Goal: Task Accomplishment & Management: Manage account settings

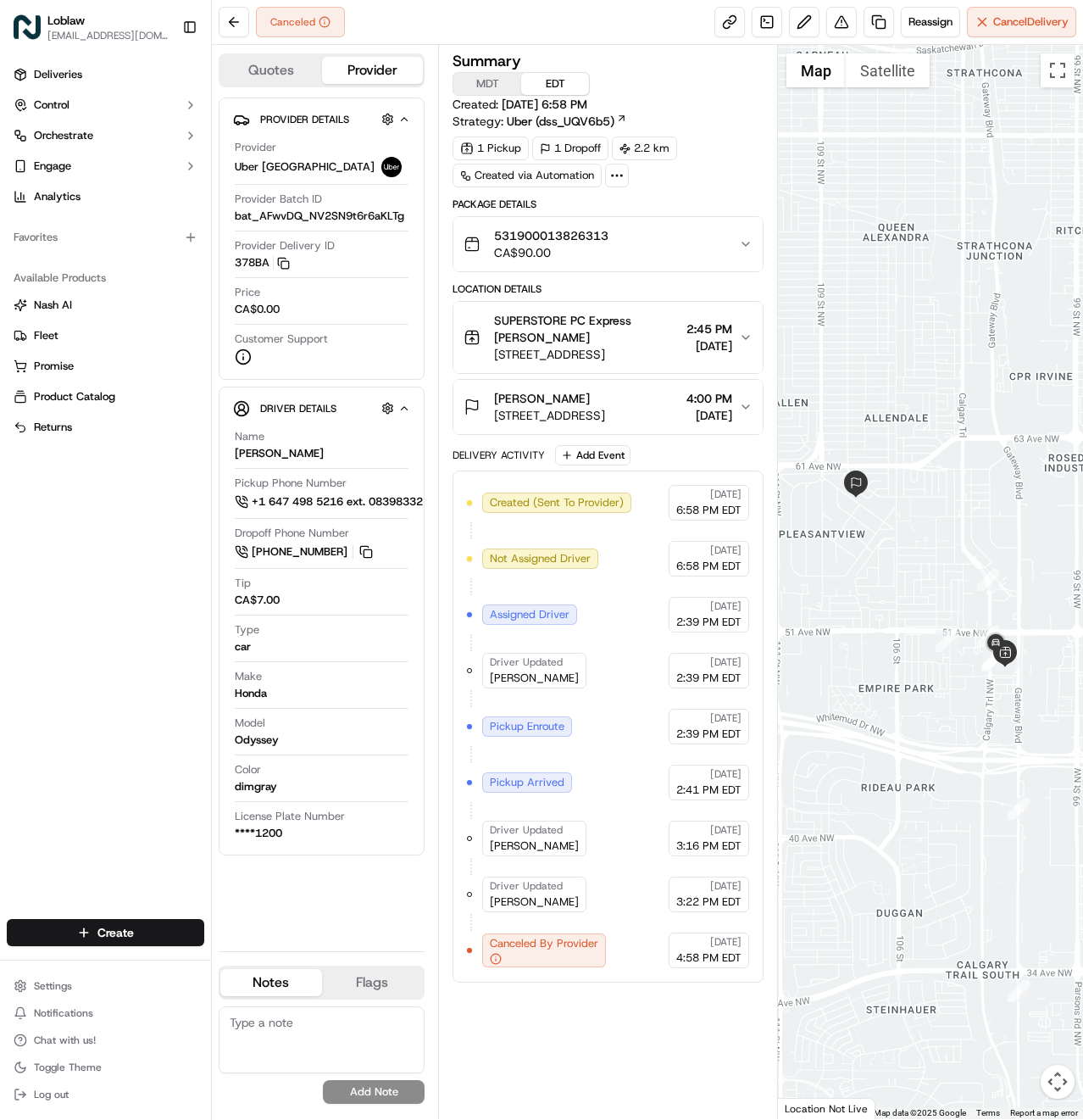
drag, startPoint x: 522, startPoint y: 43, endPoint x: 510, endPoint y: 60, distance: 20.8
click at [522, 43] on div "Canceled Reassign Cancel Delivery" at bounding box center [647, 22] width 871 height 45
click at [51, 1041] on span "Chat with us!" at bounding box center [65, 1040] width 62 height 14
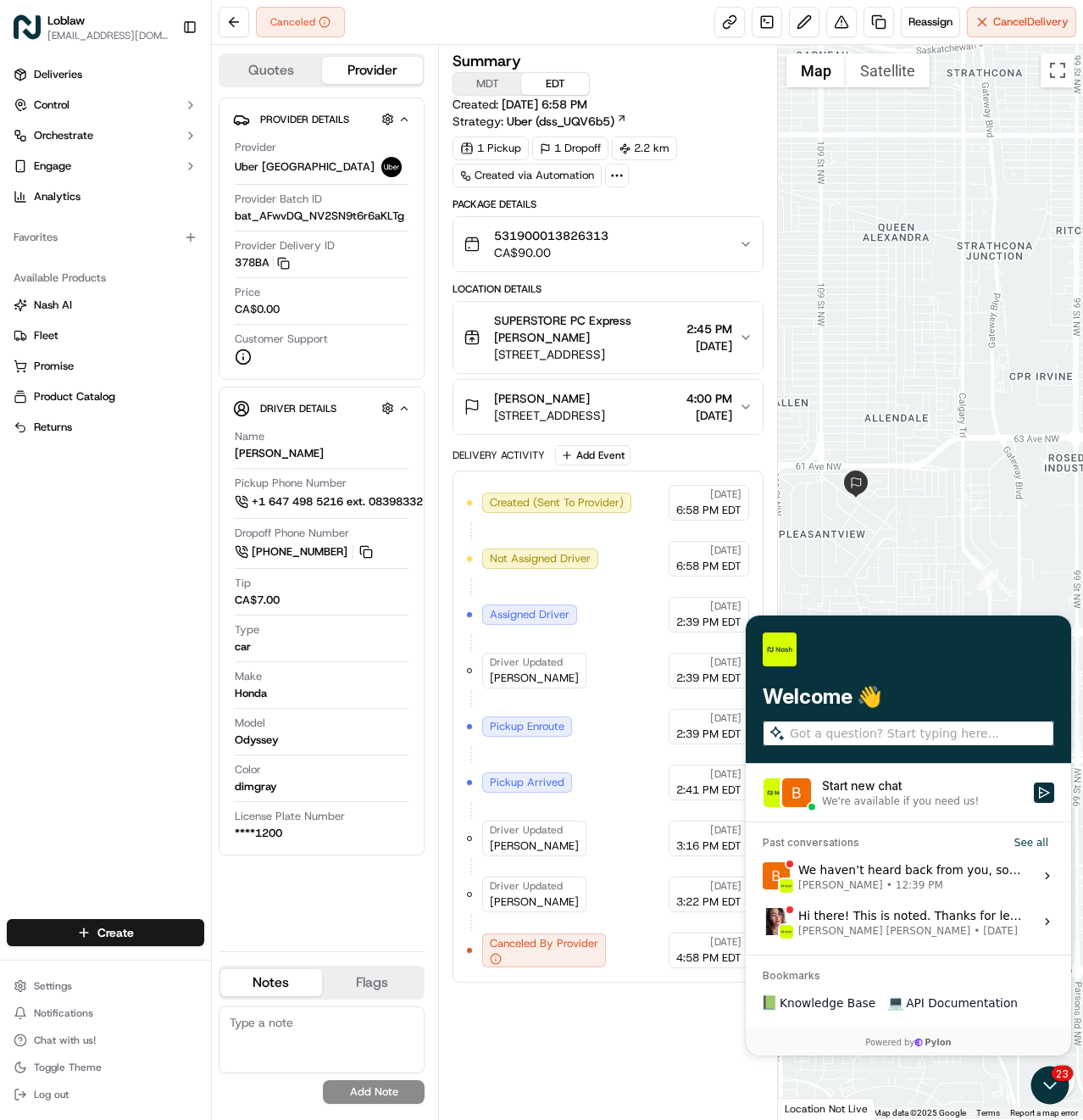
click at [906, 796] on div "We're available if you need us!" at bounding box center [901, 801] width 157 height 14
click at [1034, 796] on button "Start new chat We're available if you need us!" at bounding box center [1044, 793] width 20 height 20
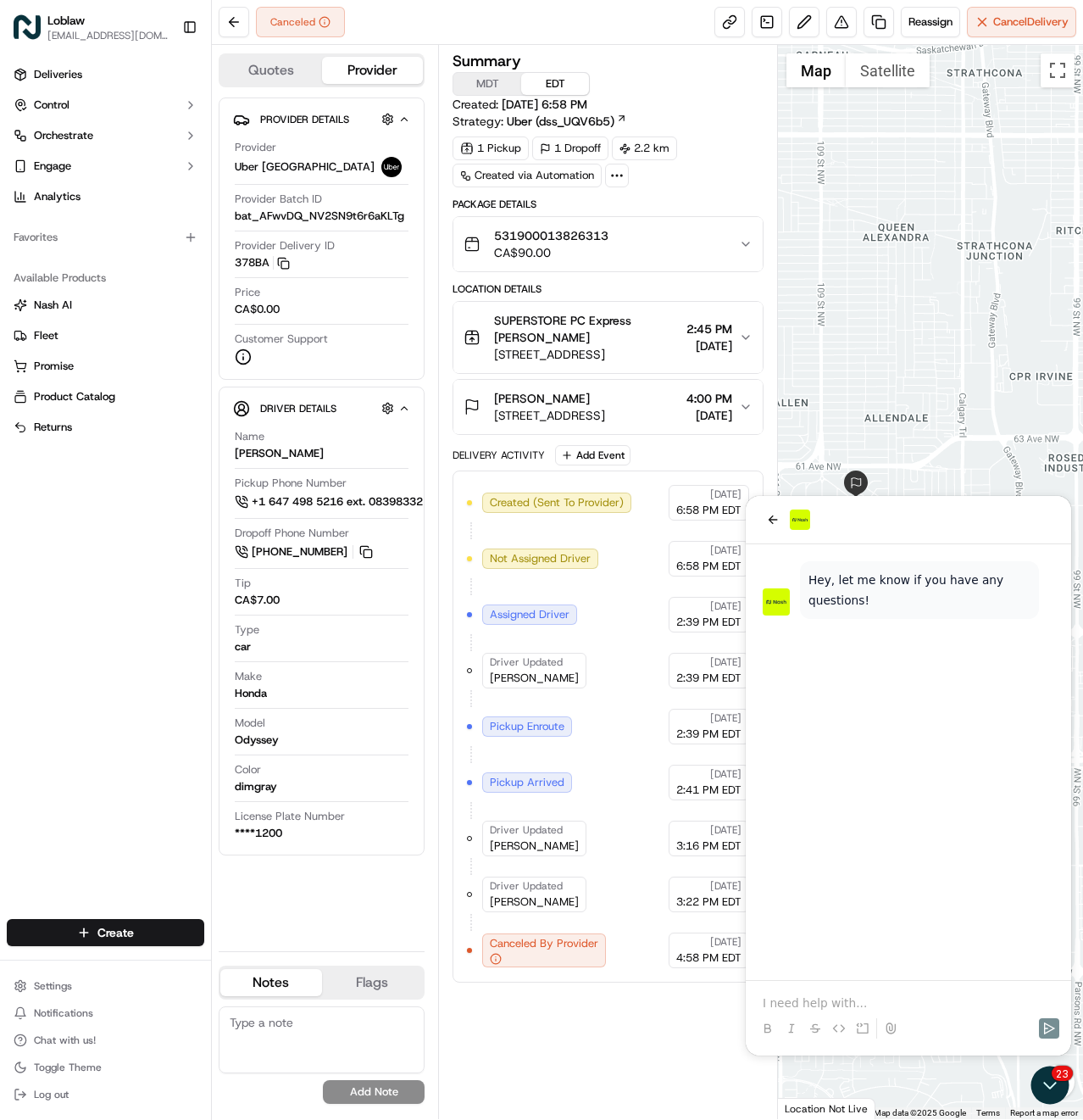
click at [667, 245] on div "531900013826313 CA$90.00" at bounding box center [601, 243] width 276 height 34
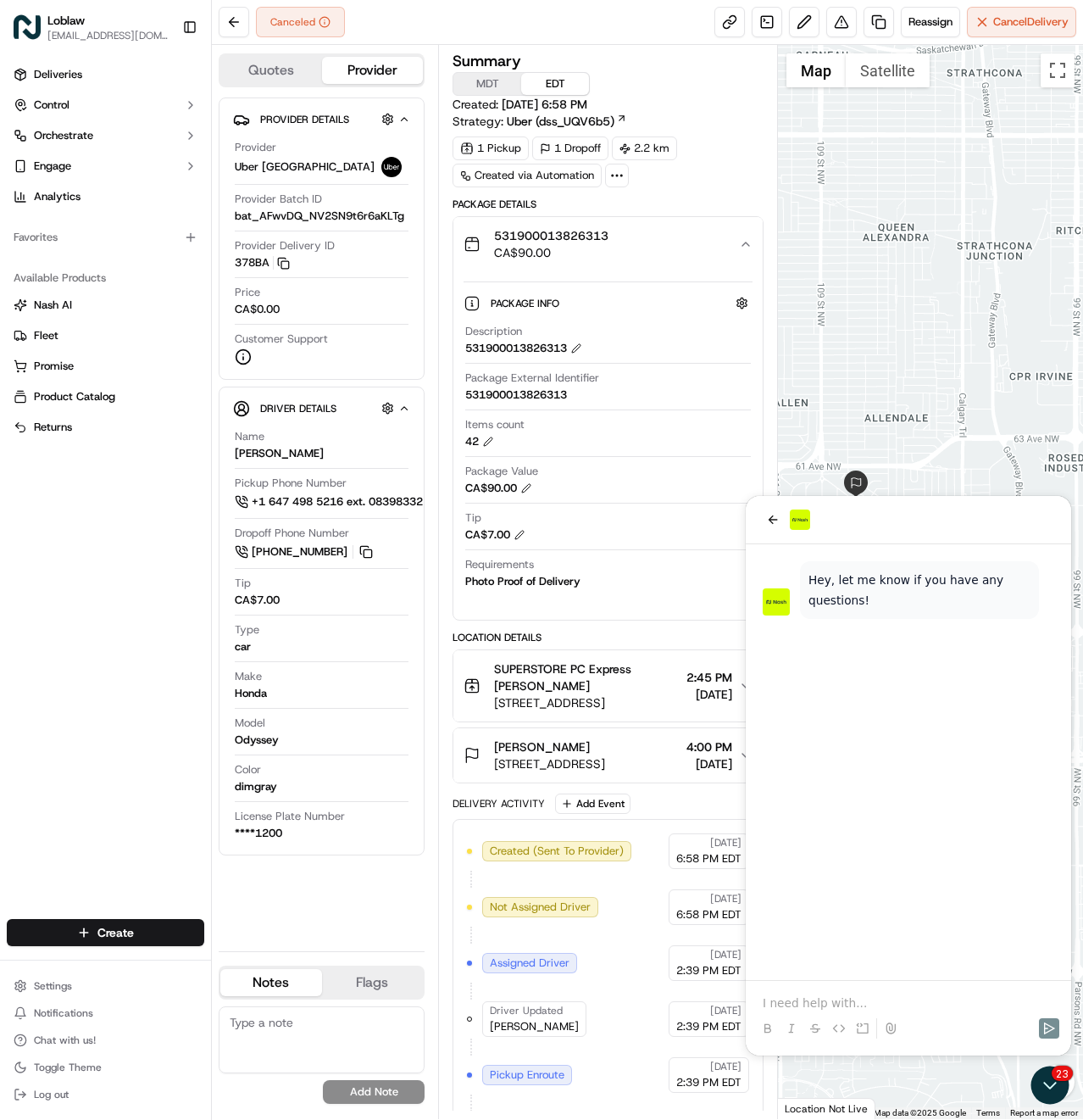
click at [667, 245] on div "531900013826313 CA$90.00" at bounding box center [601, 243] width 276 height 34
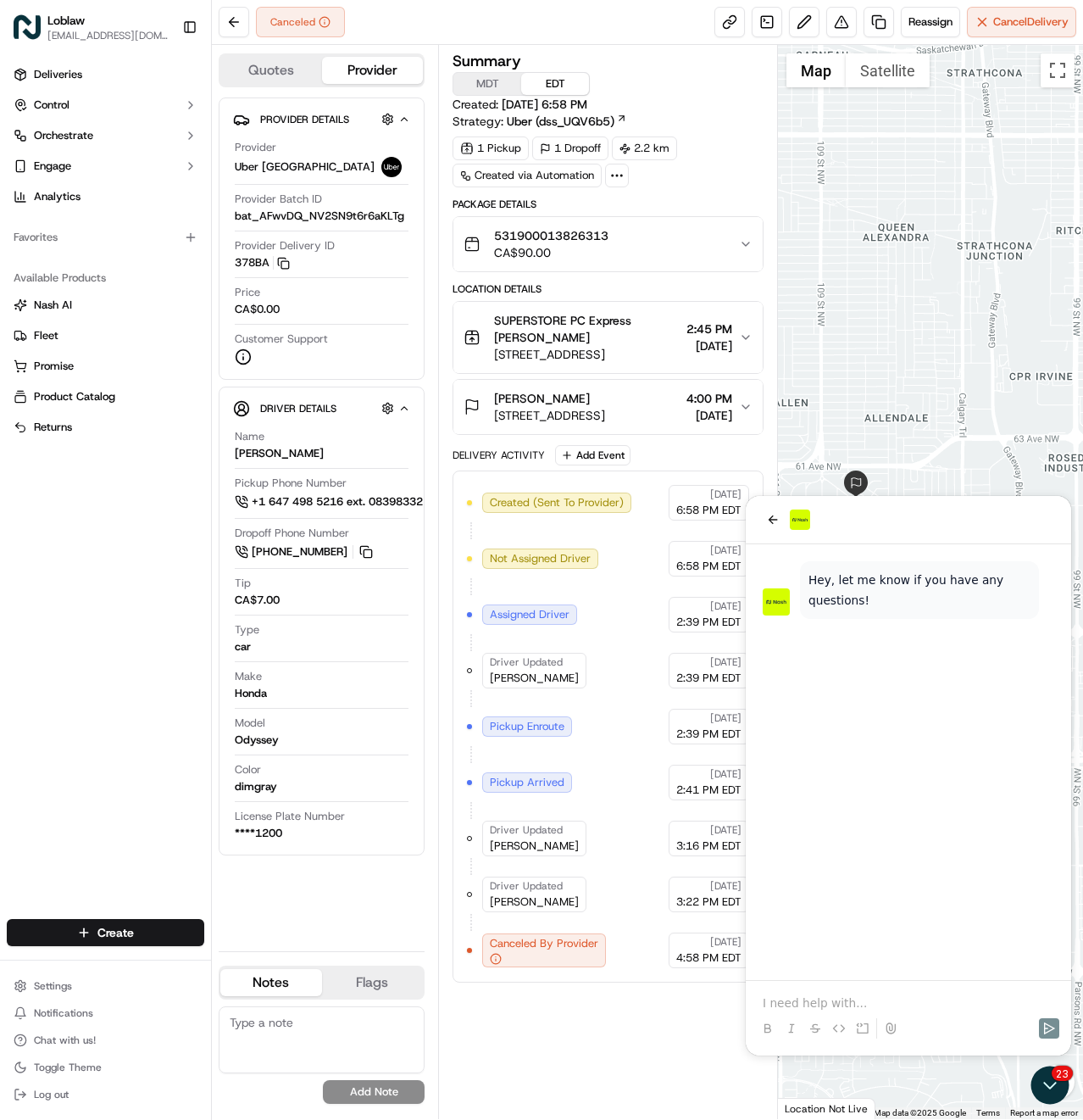
click at [352, 896] on div "Provider Details Hidden ( 3 ) Provider Uber [GEOGRAPHIC_DATA] Provider Batch ID…" at bounding box center [321, 517] width 206 height 840
click at [832, 1000] on p at bounding box center [909, 1003] width 291 height 17
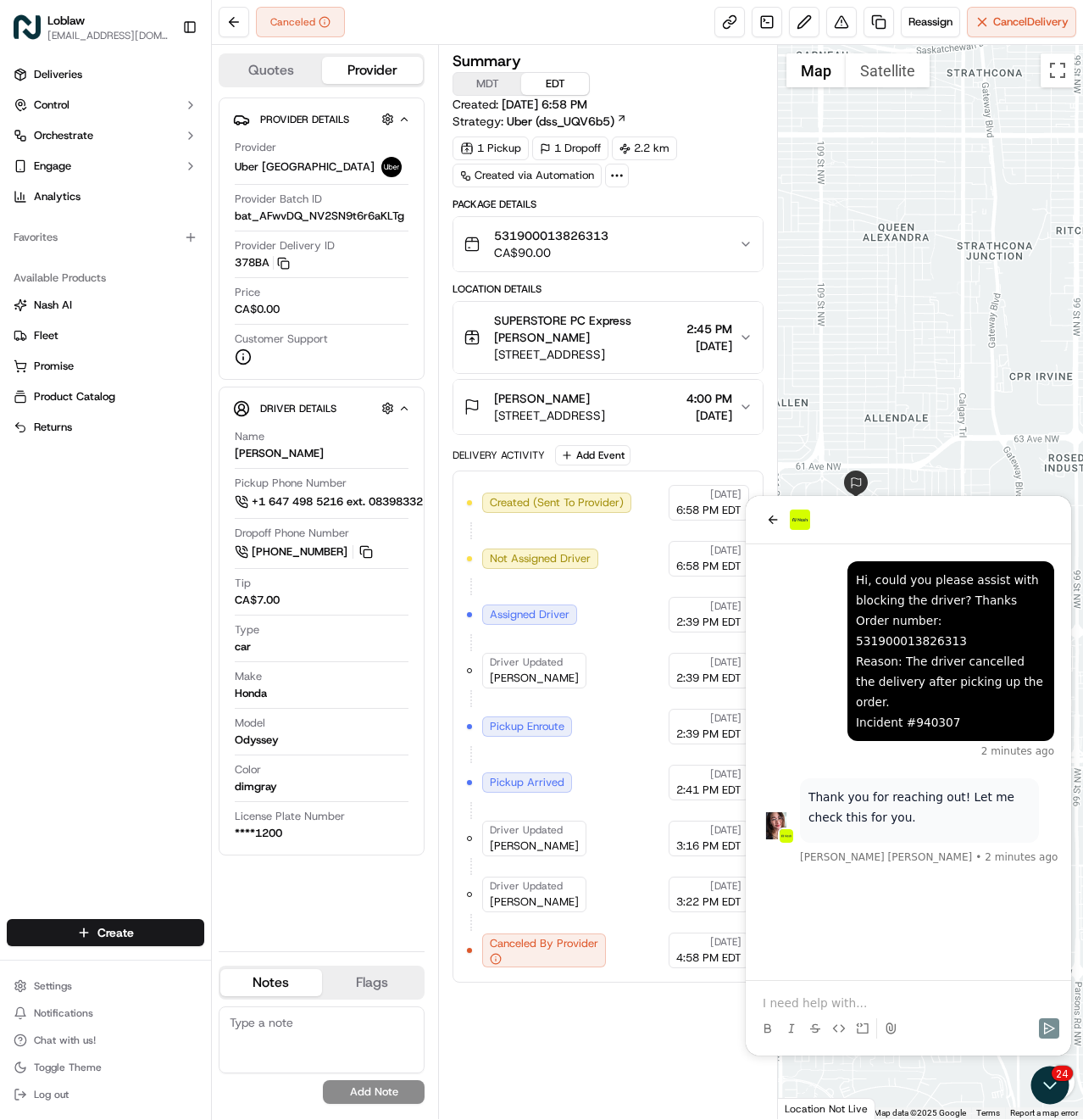
click at [828, 999] on p at bounding box center [909, 1003] width 291 height 17
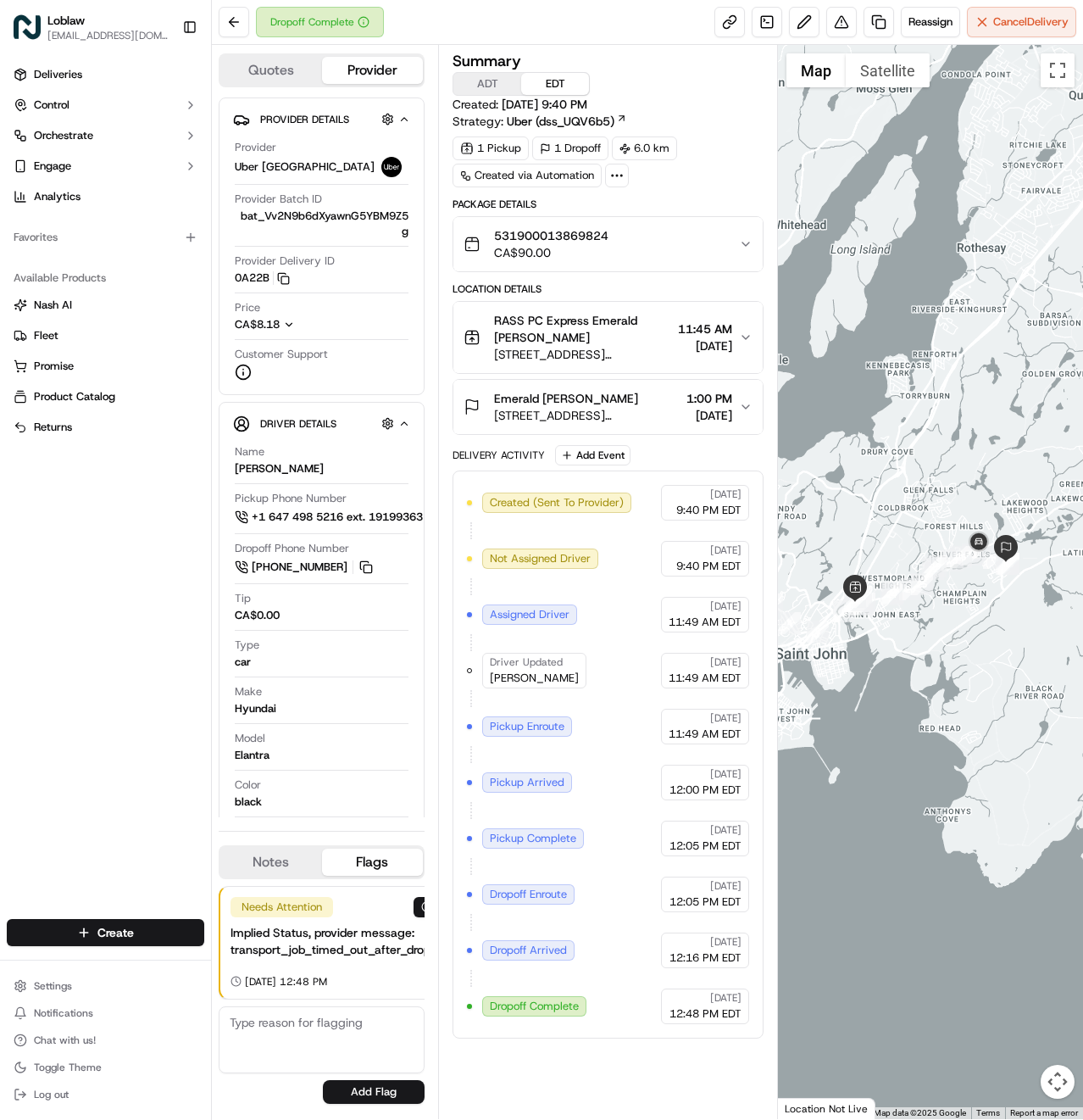
click at [679, 239] on div "531900013869824 CA$90.00" at bounding box center [601, 243] width 276 height 34
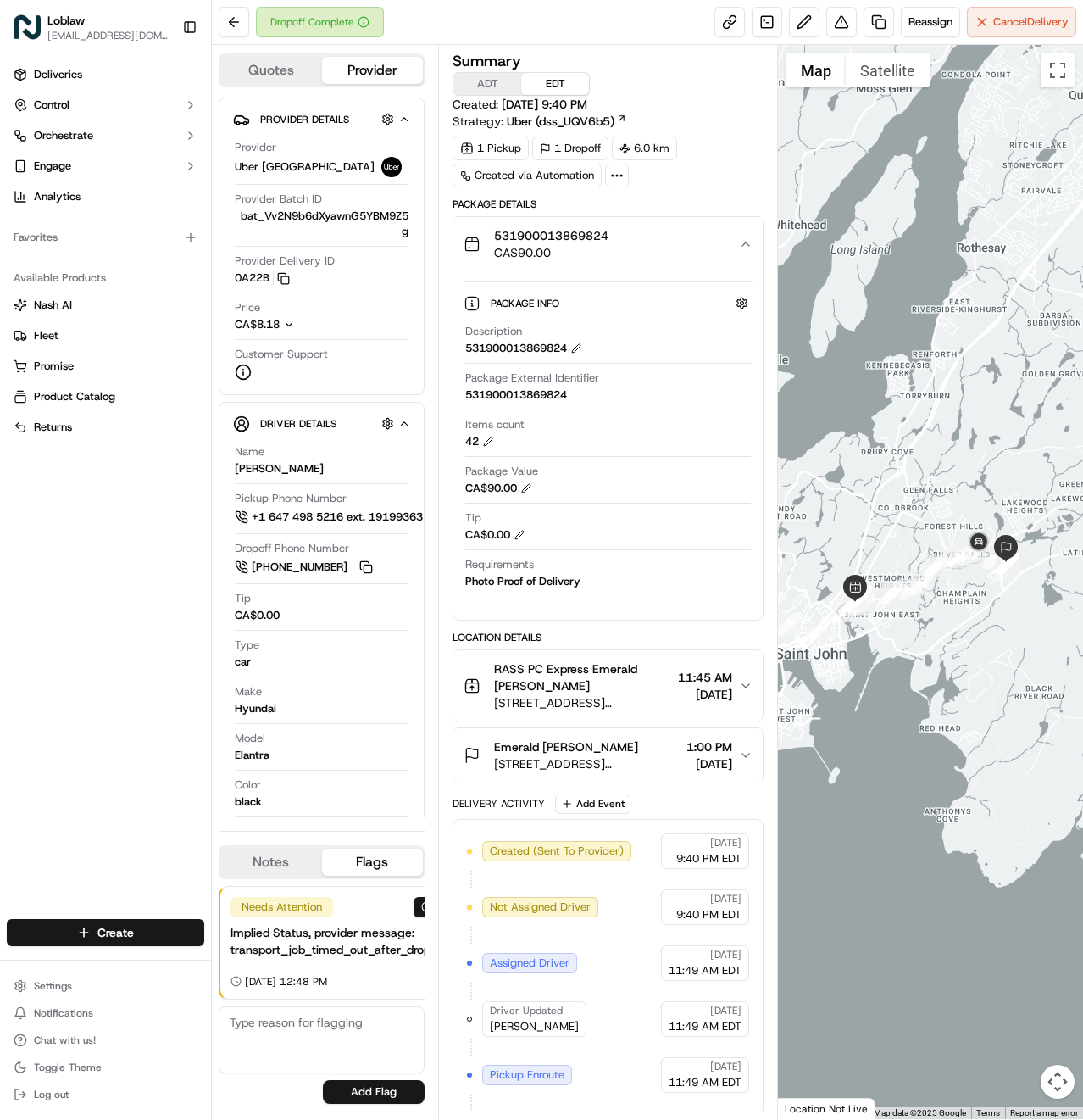
click at [712, 251] on div "531900013869824 CA$90.00" at bounding box center [601, 243] width 276 height 34
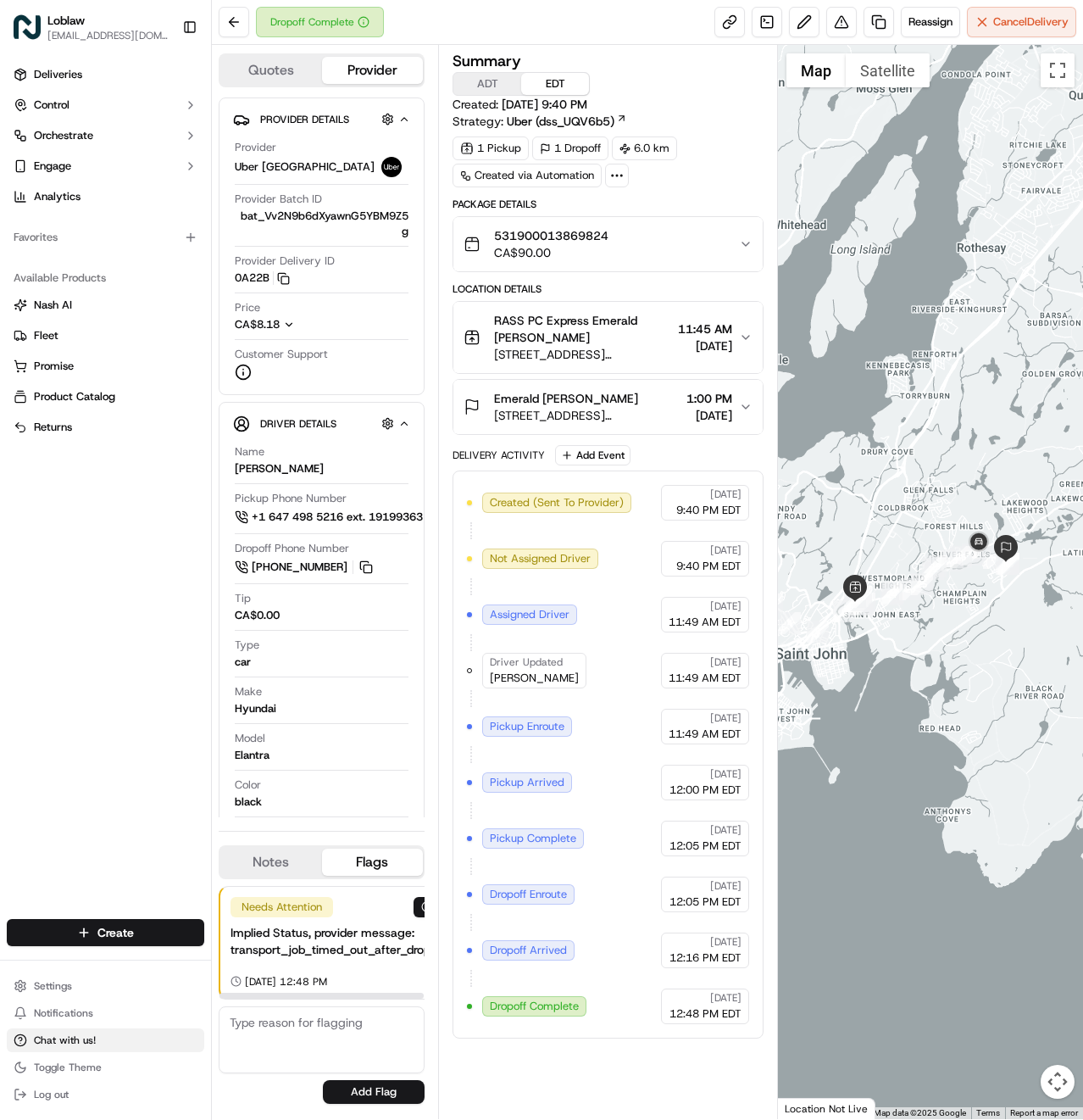
click at [52, 1039] on span "Chat with us!" at bounding box center [65, 1040] width 62 height 14
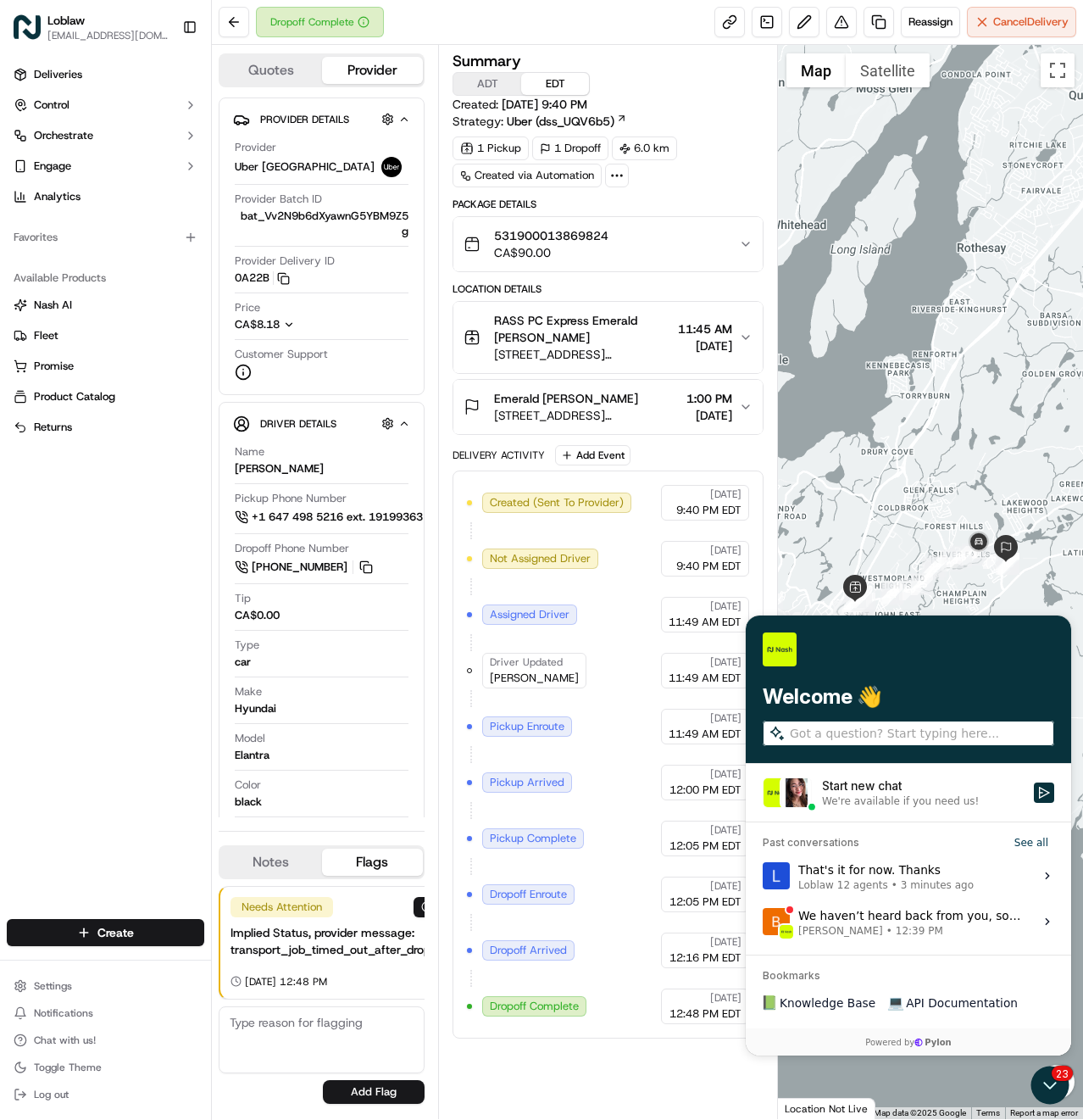
click at [881, 784] on div "Start new chat" at bounding box center [923, 785] width 202 height 17
click at [1034, 784] on button "Start new chat We're available if you need us!" at bounding box center [1044, 793] width 20 height 20
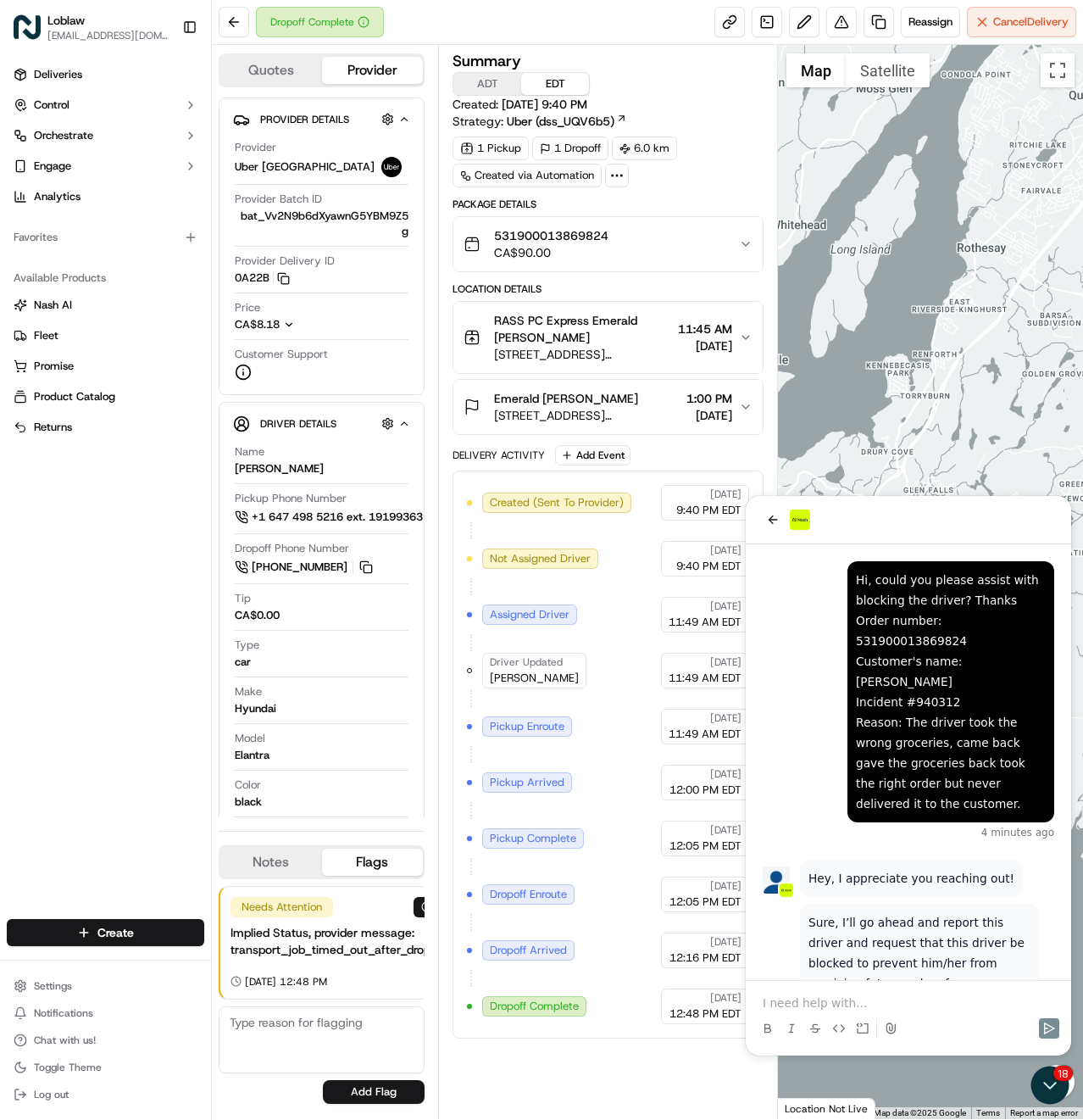
scroll to position [22, 0]
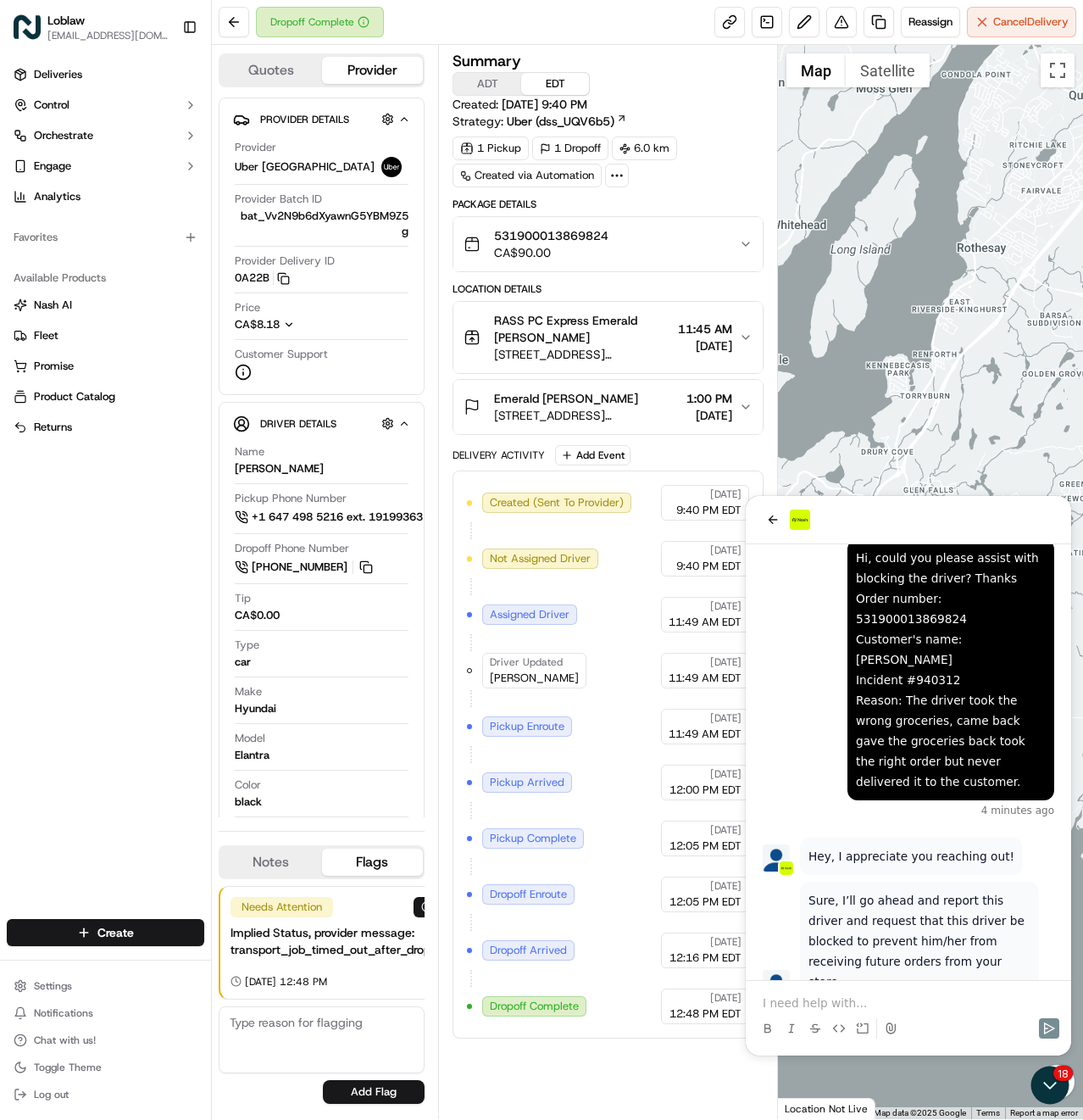
click at [880, 990] on div at bounding box center [909, 1013] width 312 height 65
click at [865, 996] on p at bounding box center [909, 1003] width 291 height 17
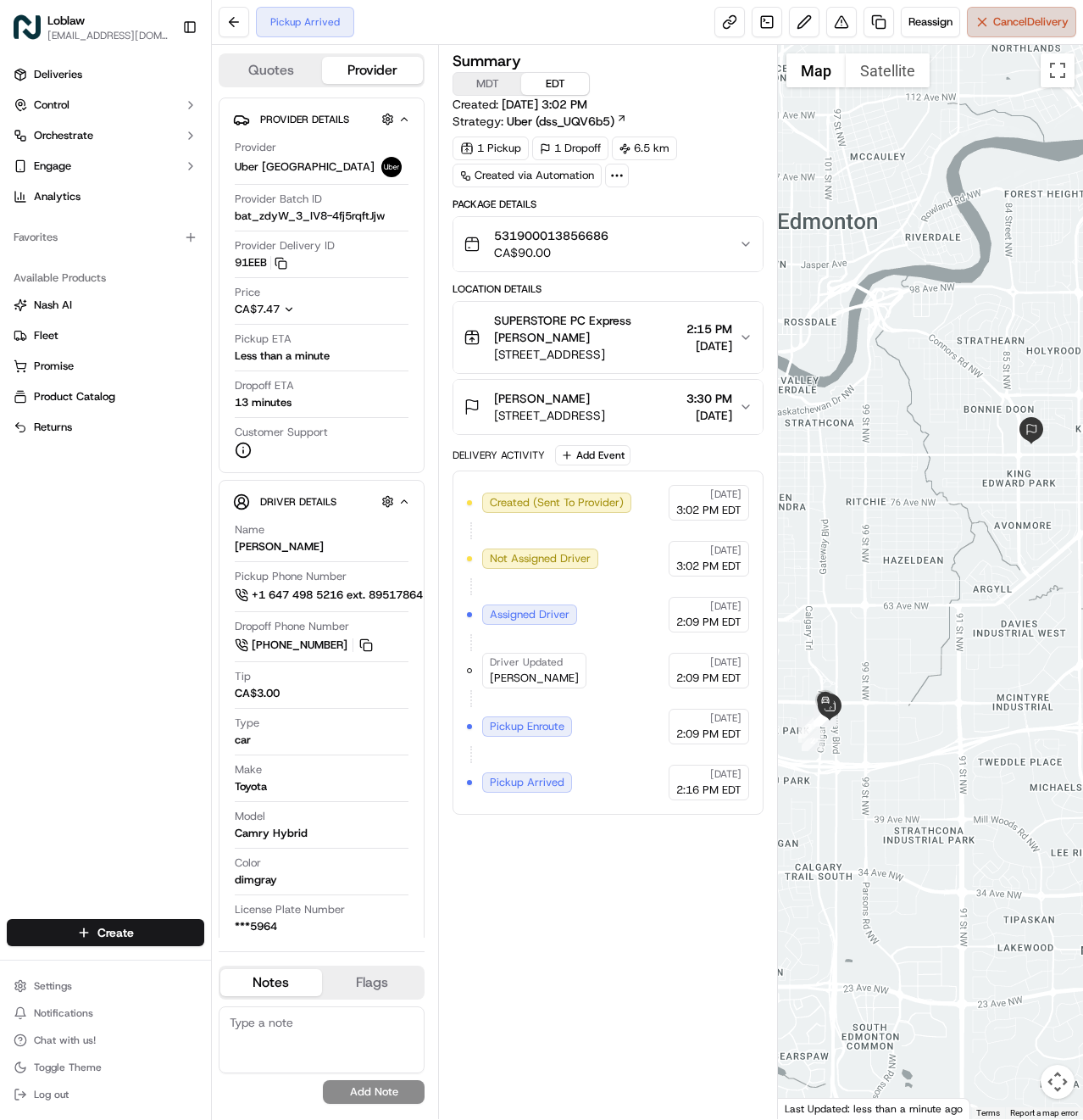
click at [1015, 26] on span "Cancel Delivery" at bounding box center [1031, 22] width 76 height 16
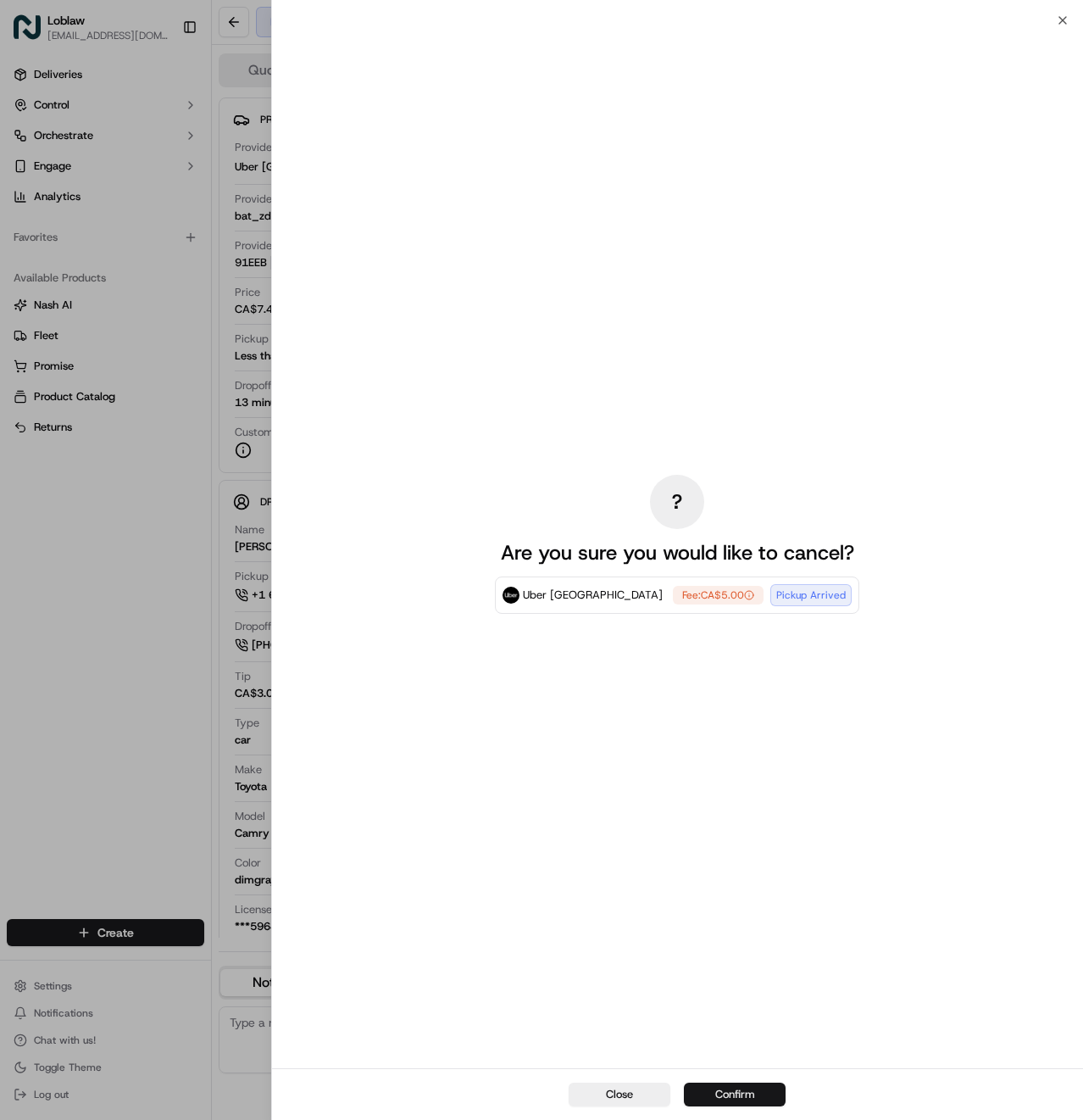
click at [738, 1084] on button "Confirm" at bounding box center [735, 1094] width 101 height 24
